Goal: Check status: Check status

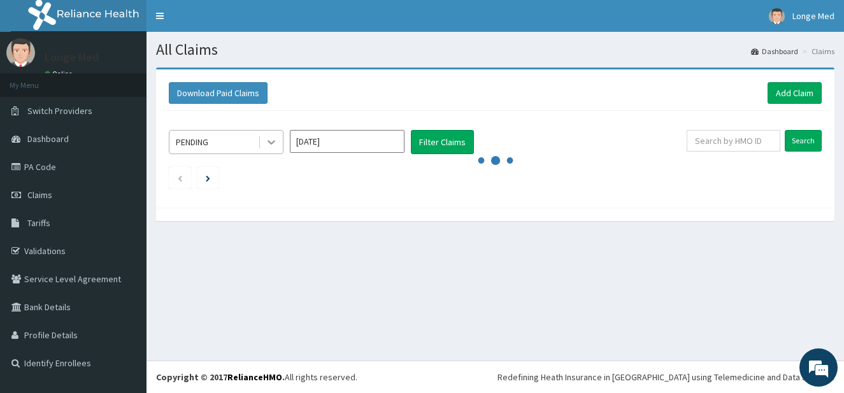
click at [270, 147] on icon at bounding box center [271, 142] width 13 height 13
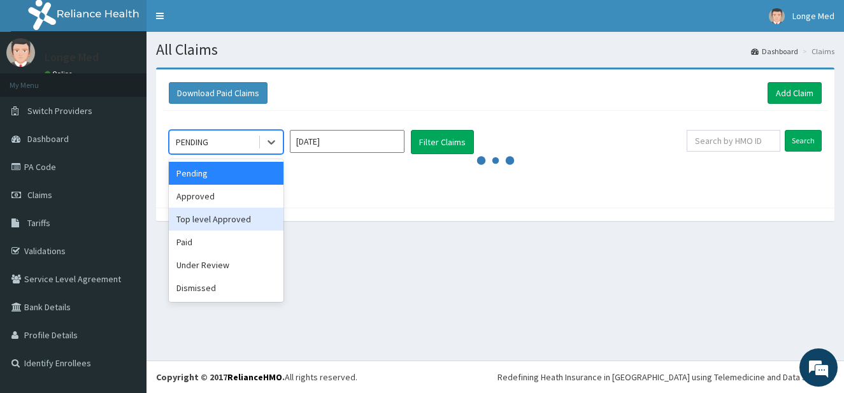
click at [212, 217] on div "Top level Approved" at bounding box center [226, 219] width 115 height 23
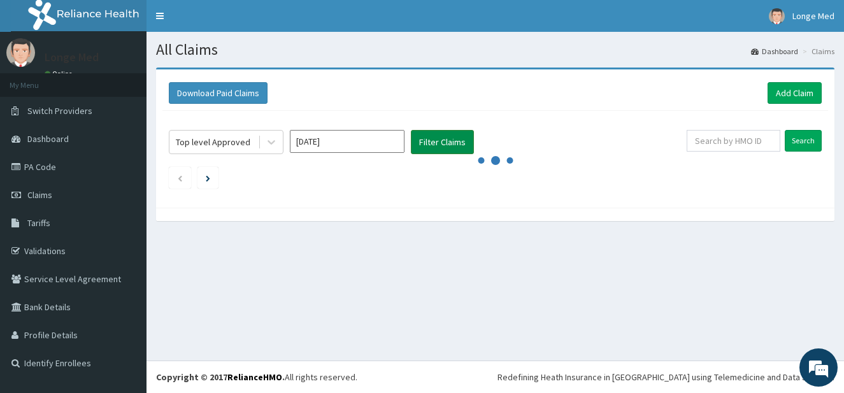
click at [451, 143] on button "Filter Claims" at bounding box center [442, 142] width 63 height 24
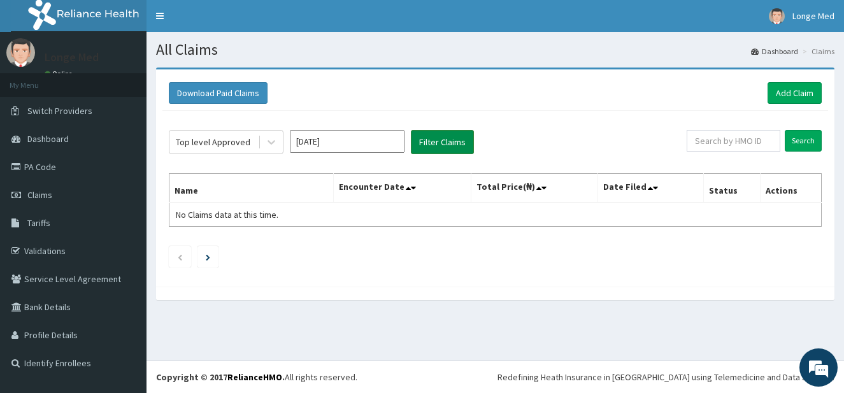
click at [451, 143] on button "Filter Claims" at bounding box center [442, 142] width 63 height 24
click at [277, 145] on icon at bounding box center [271, 142] width 13 height 13
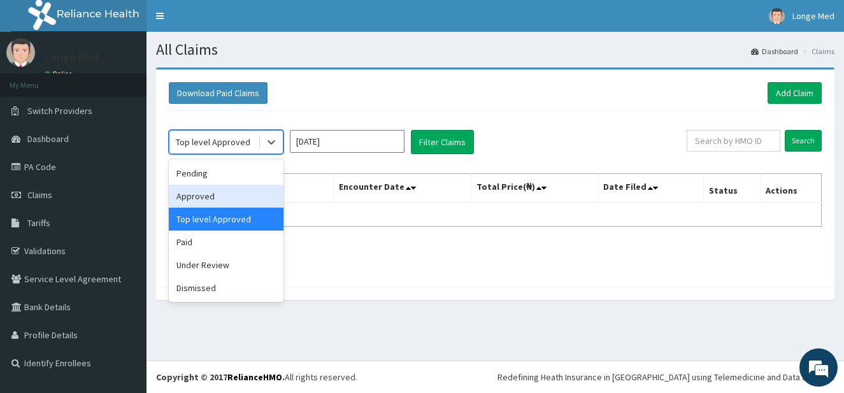
click at [198, 192] on div "Approved" at bounding box center [226, 196] width 115 height 23
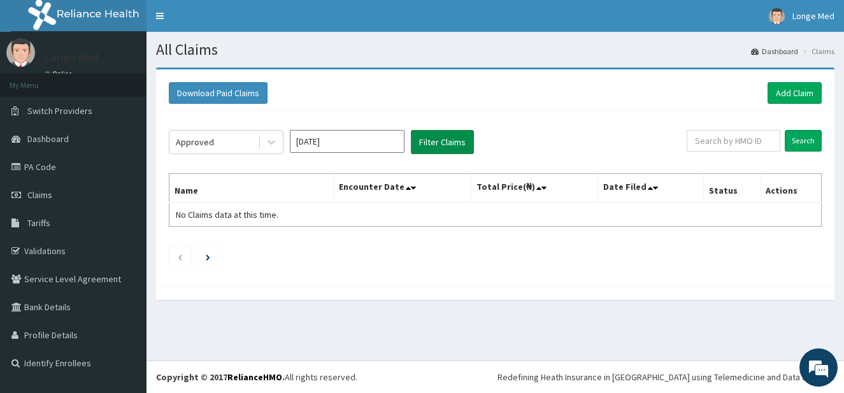
click at [451, 138] on button "Filter Claims" at bounding box center [442, 142] width 63 height 24
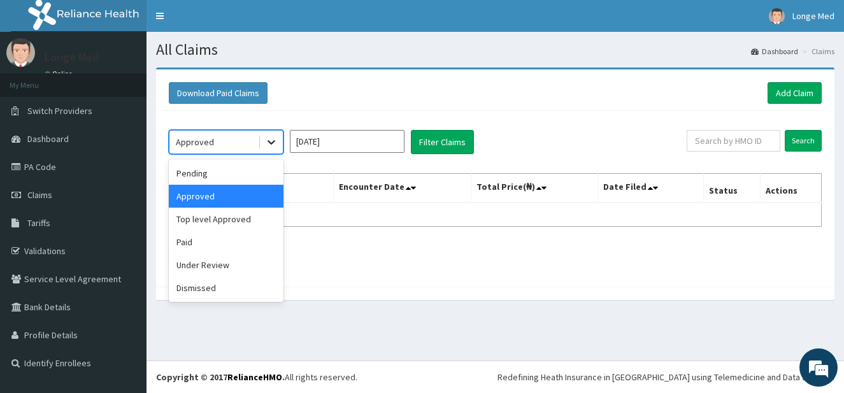
click at [265, 140] on icon at bounding box center [271, 142] width 13 height 13
click at [245, 250] on div "Paid" at bounding box center [226, 242] width 115 height 23
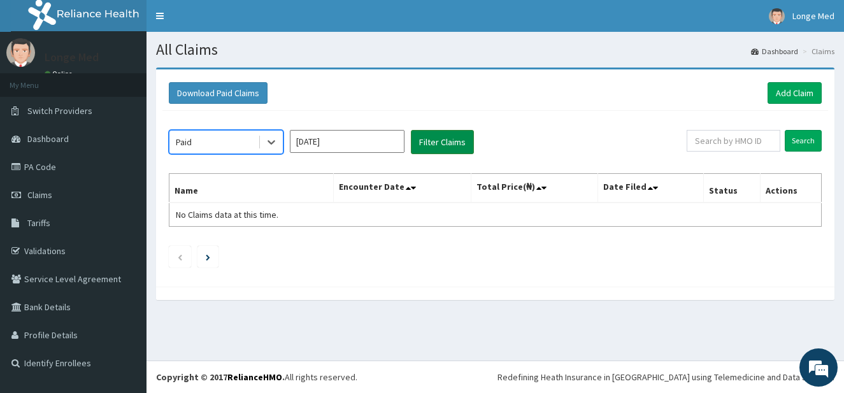
click at [442, 145] on button "Filter Claims" at bounding box center [442, 142] width 63 height 24
click at [439, 147] on button "Filter Claims" at bounding box center [442, 142] width 63 height 24
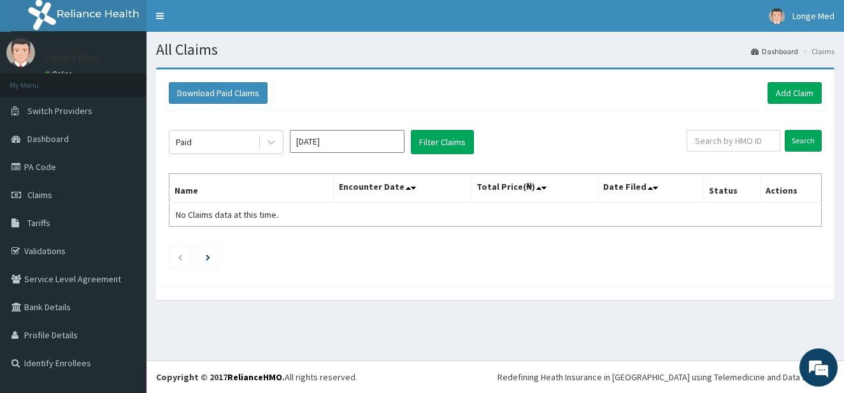
click at [517, 275] on div "Paid Aug 2025 Filter Claims Search Name Encounter Date Total Price(₦) Date File…" at bounding box center [496, 196] width 666 height 170
click at [451, 142] on button "Filter Claims" at bounding box center [442, 142] width 63 height 24
click at [412, 256] on ul at bounding box center [495, 257] width 653 height 22
click at [452, 147] on button "Filter Claims" at bounding box center [442, 142] width 63 height 24
click at [458, 133] on button "Filter Claims" at bounding box center [442, 142] width 63 height 24
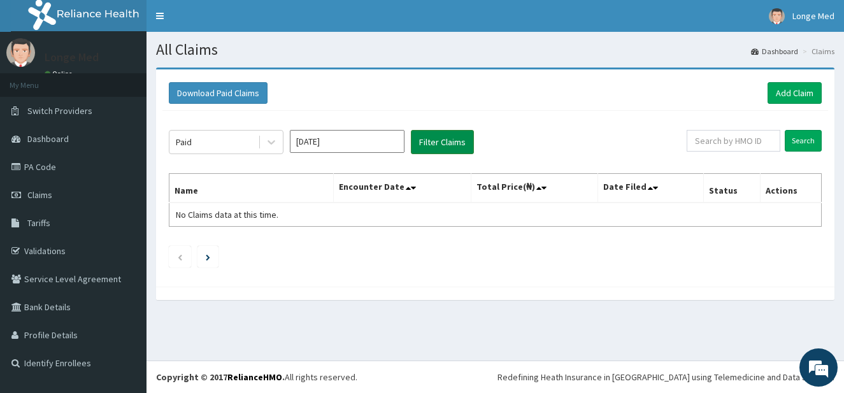
click at [434, 149] on button "Filter Claims" at bounding box center [442, 142] width 63 height 24
click at [273, 143] on icon at bounding box center [272, 143] width 8 height 4
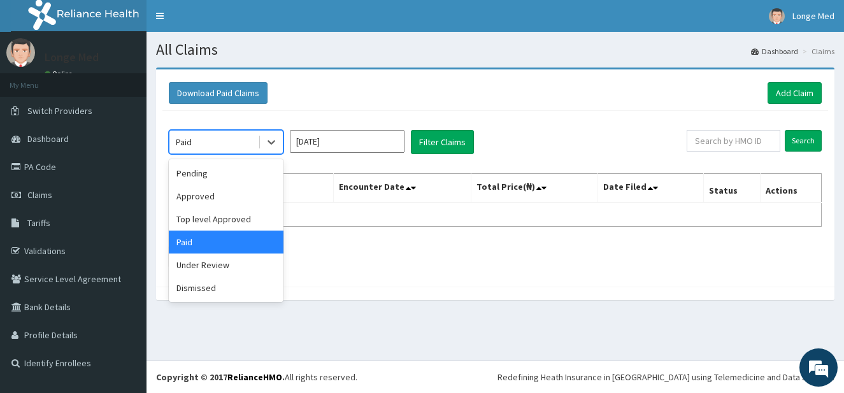
click at [242, 250] on div "Paid" at bounding box center [226, 242] width 115 height 23
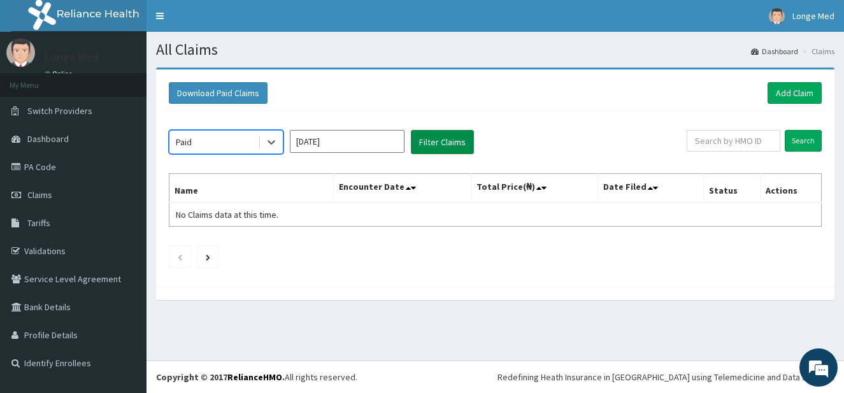
click at [460, 141] on button "Filter Claims" at bounding box center [442, 142] width 63 height 24
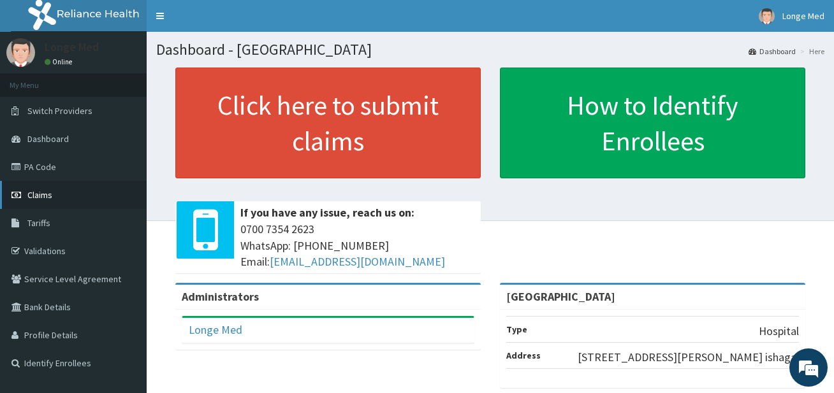
click at [44, 192] on span "Claims" at bounding box center [39, 194] width 25 height 11
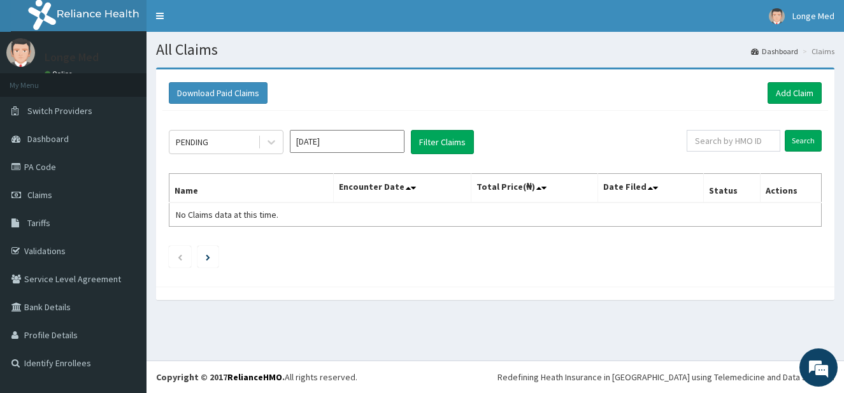
click at [266, 143] on icon at bounding box center [271, 142] width 13 height 13
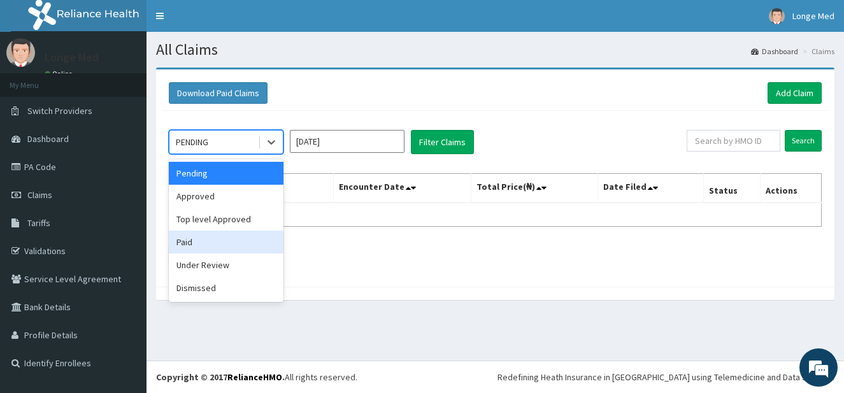
click at [217, 237] on div "Paid" at bounding box center [226, 242] width 115 height 23
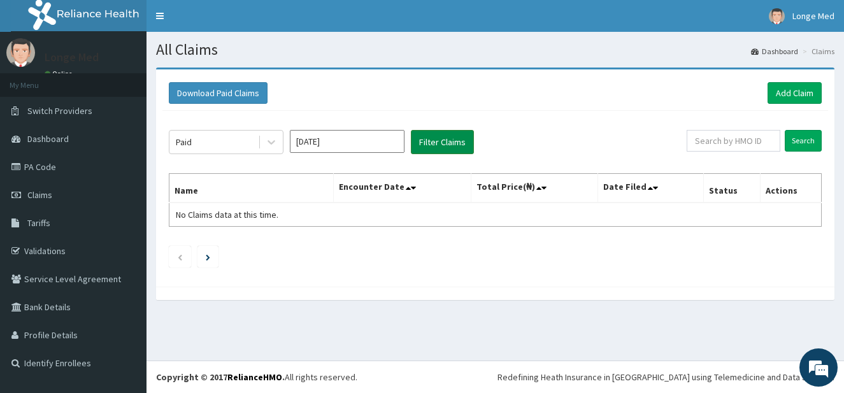
click at [429, 143] on button "Filter Claims" at bounding box center [442, 142] width 63 height 24
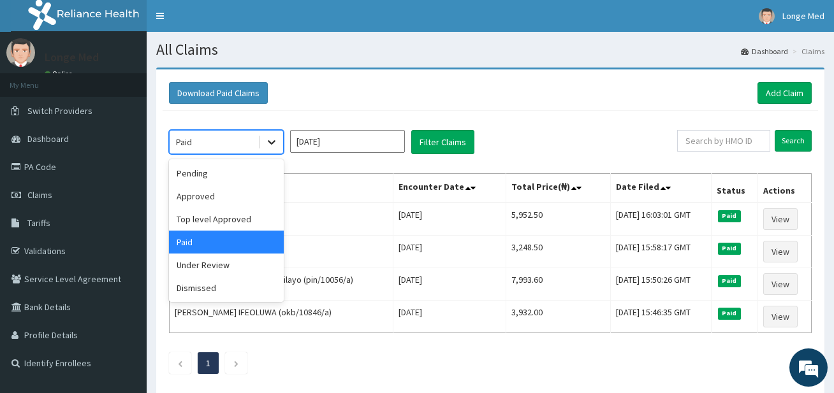
click at [272, 140] on icon at bounding box center [271, 142] width 13 height 13
click at [205, 193] on div "Approved" at bounding box center [226, 196] width 115 height 23
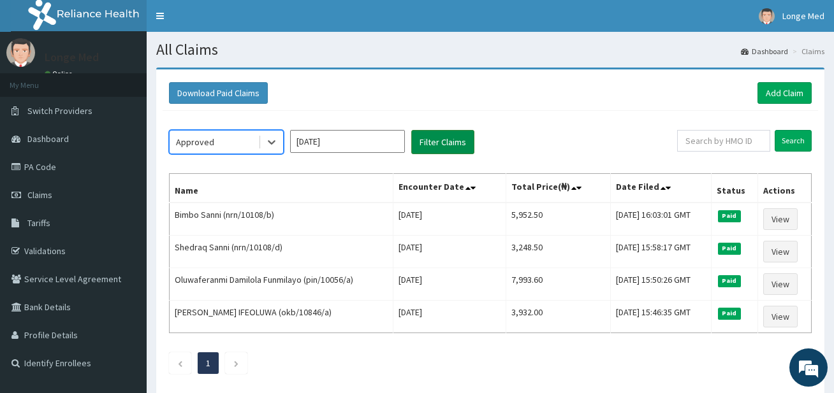
click at [423, 141] on button "Filter Claims" at bounding box center [442, 142] width 63 height 24
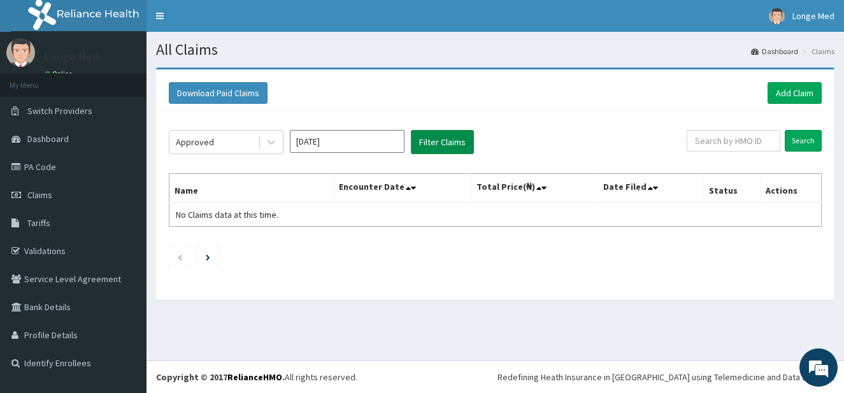
click at [423, 141] on button "Filter Claims" at bounding box center [442, 142] width 63 height 24
click at [265, 141] on icon at bounding box center [271, 142] width 13 height 13
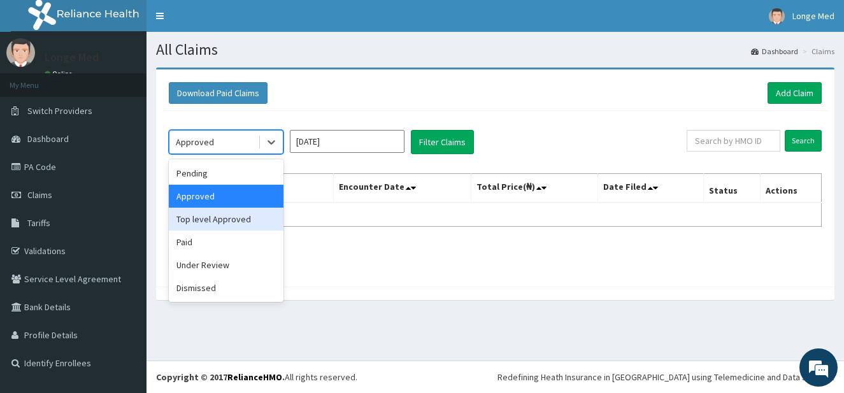
click at [241, 215] on div "Top level Approved" at bounding box center [226, 219] width 115 height 23
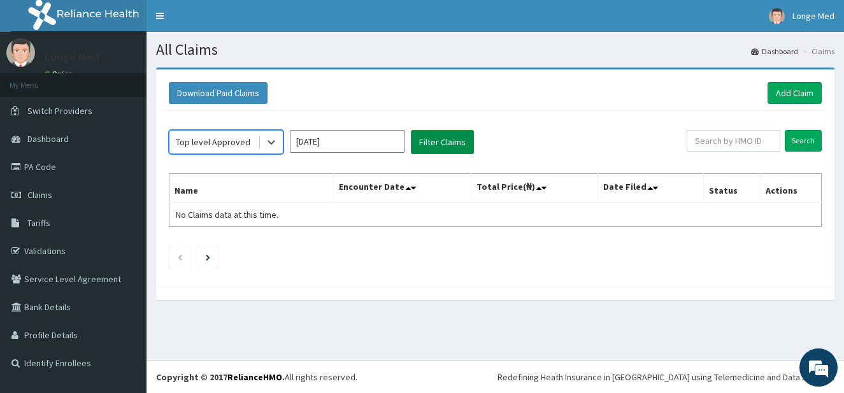
click at [418, 141] on button "Filter Claims" at bounding box center [442, 142] width 63 height 24
